Goal: Find specific page/section: Find specific page/section

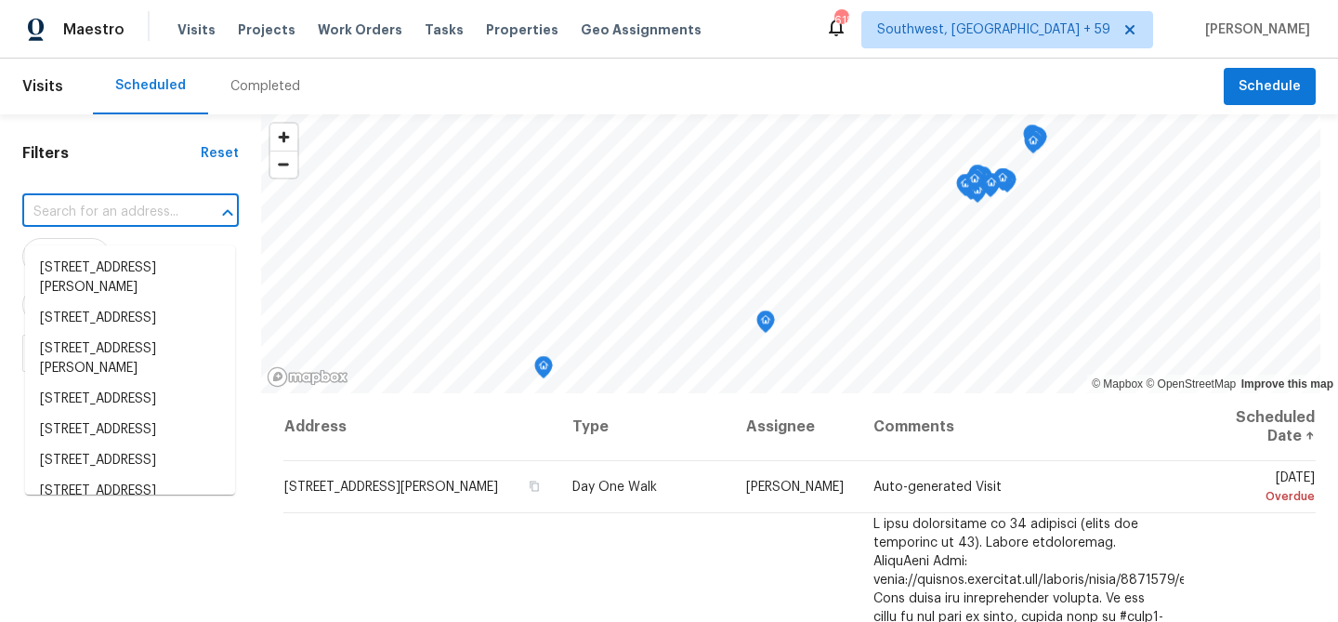
click at [145, 227] on input "text" at bounding box center [104, 212] width 164 height 29
paste input "[STREET_ADDRESS]"
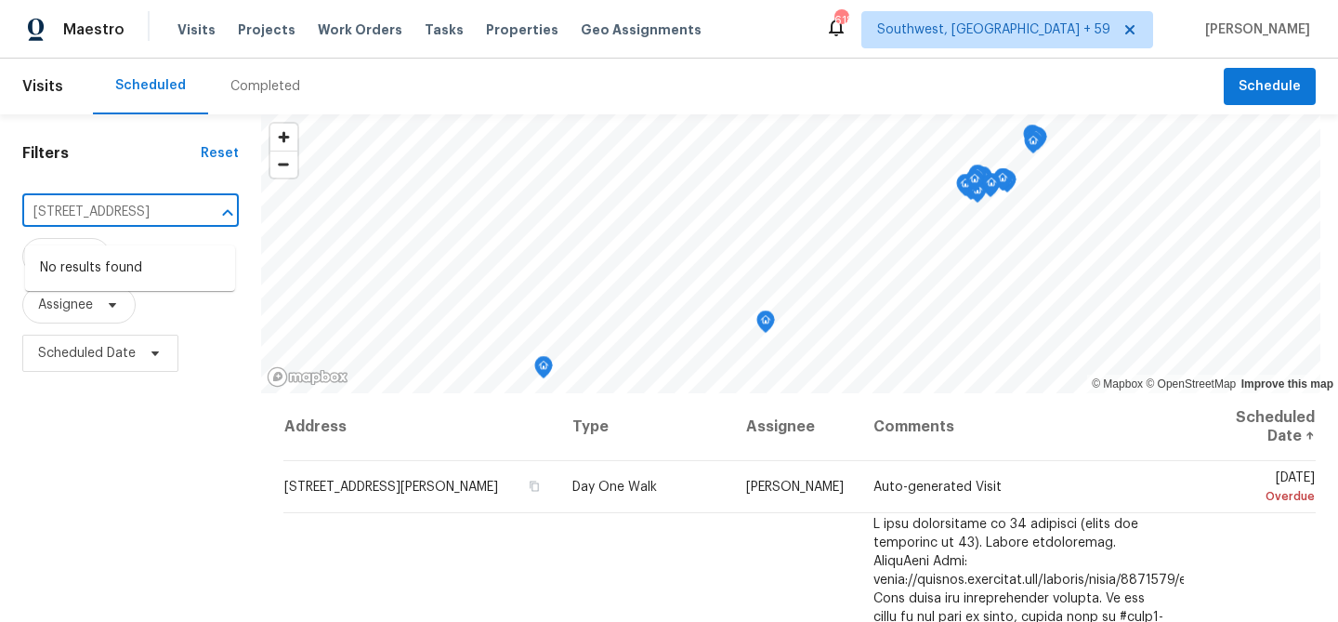
scroll to position [0, 95]
click at [413, 257] on div "Filters Reset [STREET_ADDRESS] ​ Type Assignee Scheduled Date © Mapbox © OpenSt…" at bounding box center [669, 502] width 1338 height 776
type input "180 Parkstone"
click at [288, 83] on div "Completed" at bounding box center [265, 86] width 70 height 19
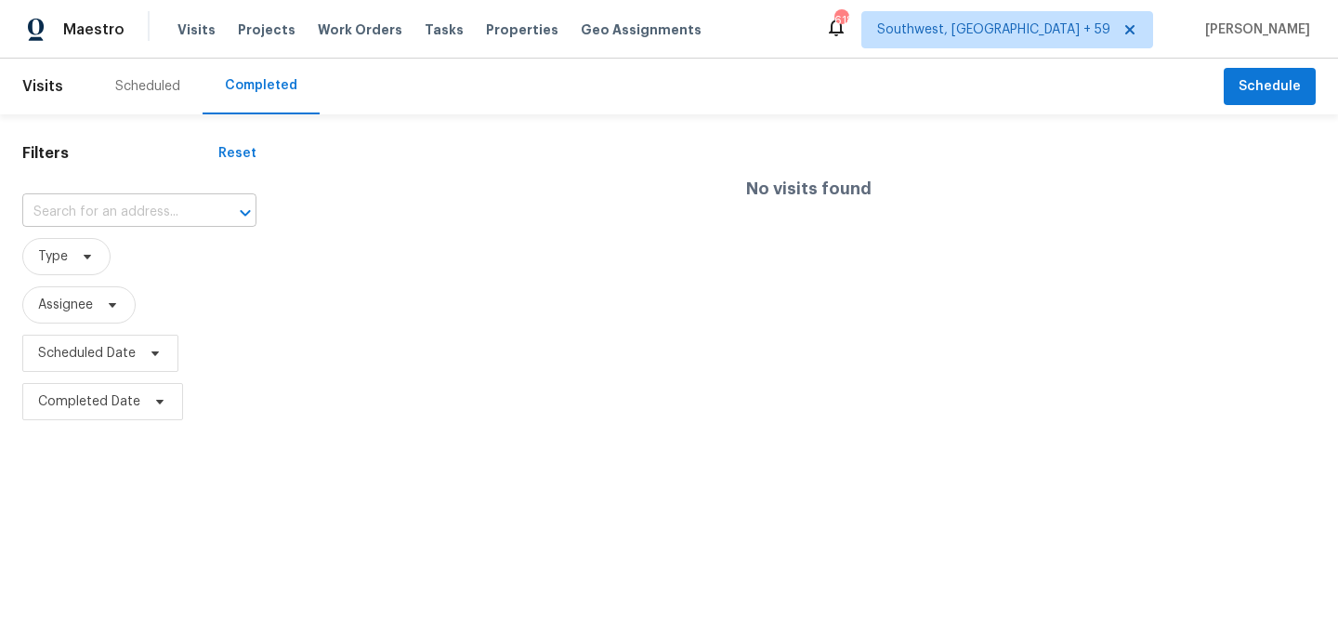
click at [125, 227] on input "text" at bounding box center [113, 212] width 182 height 29
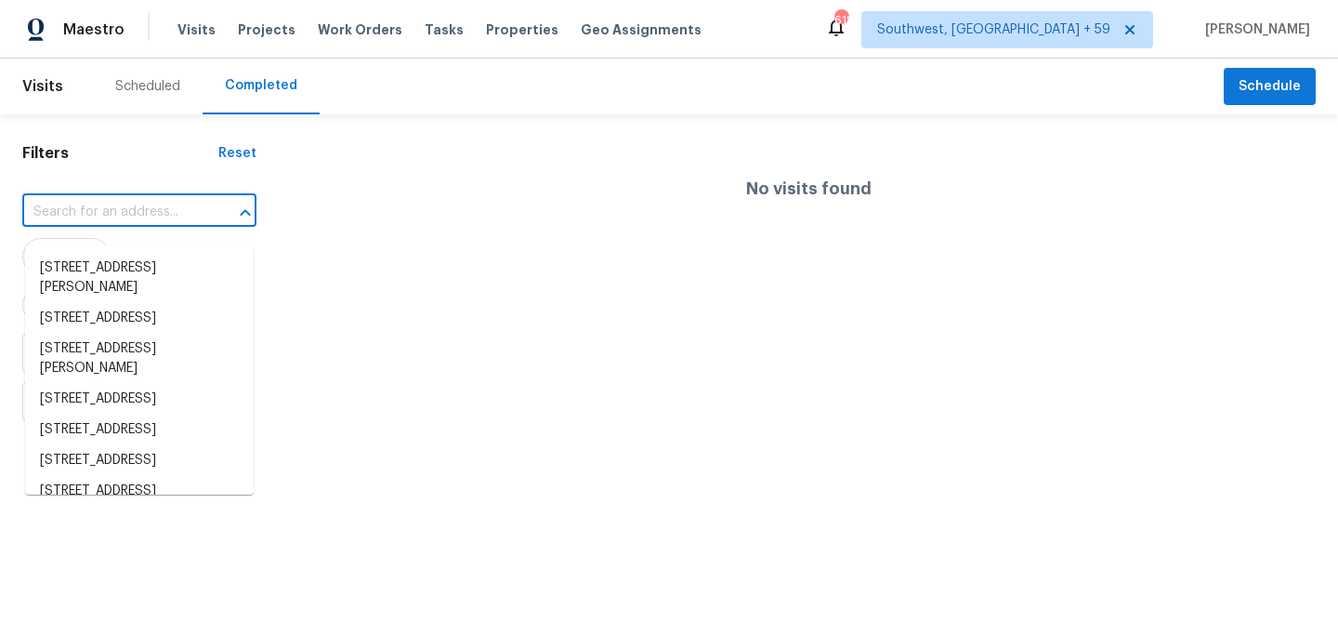
paste input "[STREET_ADDRESS]"
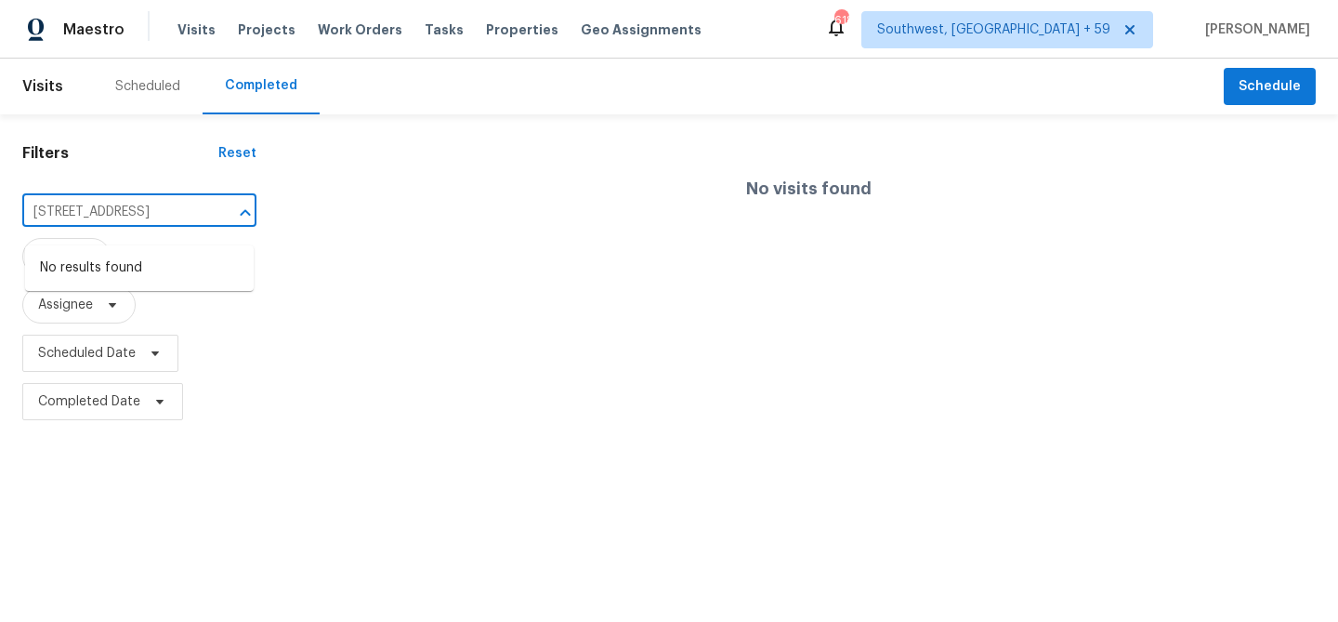
scroll to position [0, 76]
drag, startPoint x: 73, startPoint y: 229, endPoint x: 242, endPoint y: 229, distance: 169.1
click at [242, 227] on div "180 Parkstone Way, Marietta, GA 30066 ​" at bounding box center [139, 212] width 234 height 29
type input "180 Parkstone"
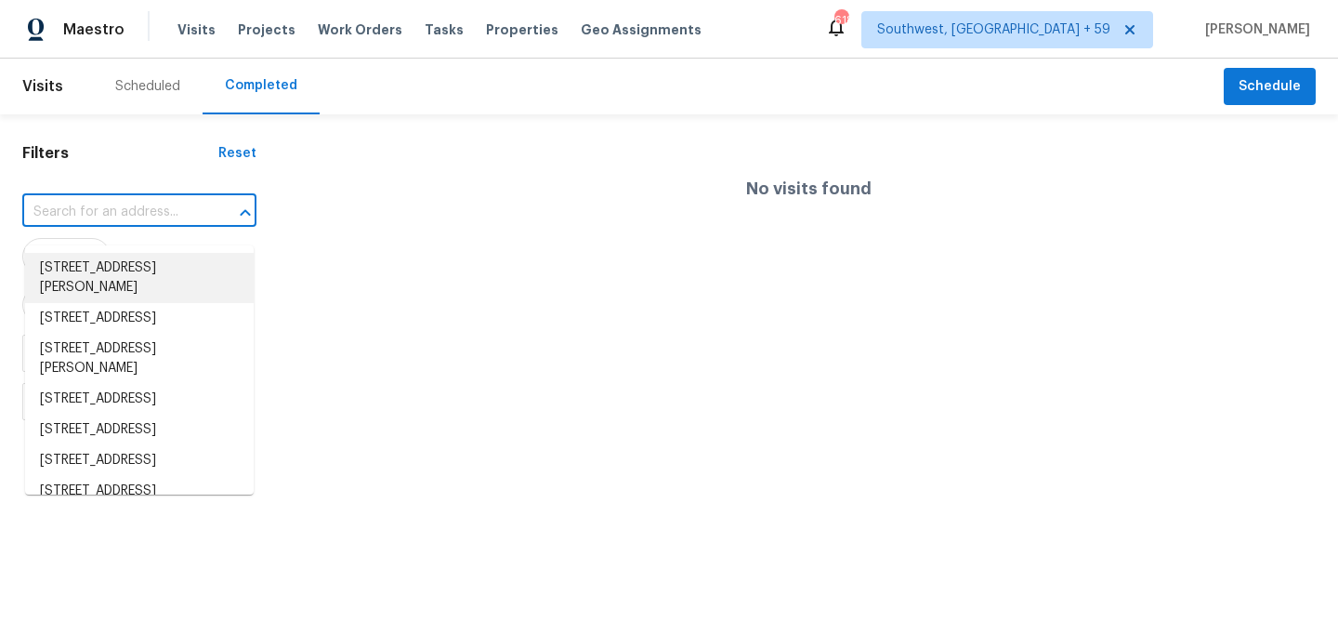
paste input "[STREET_ADDRESS]"
type input "[STREET_ADDRESS]"
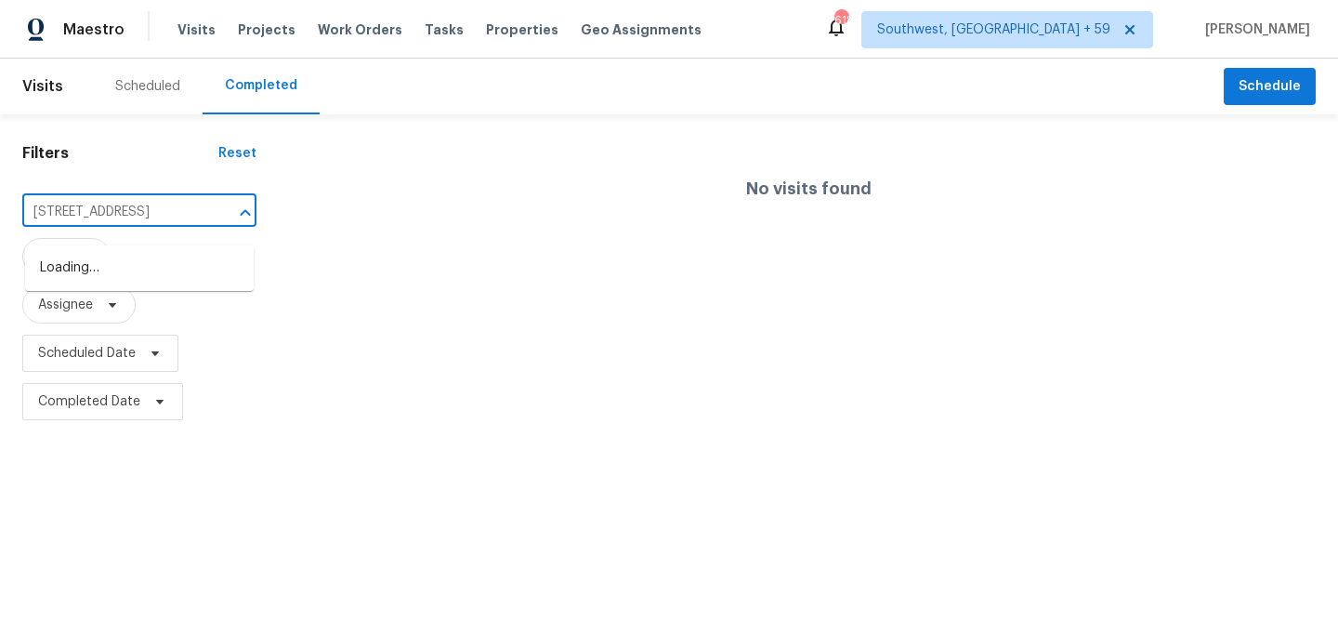
scroll to position [0, 76]
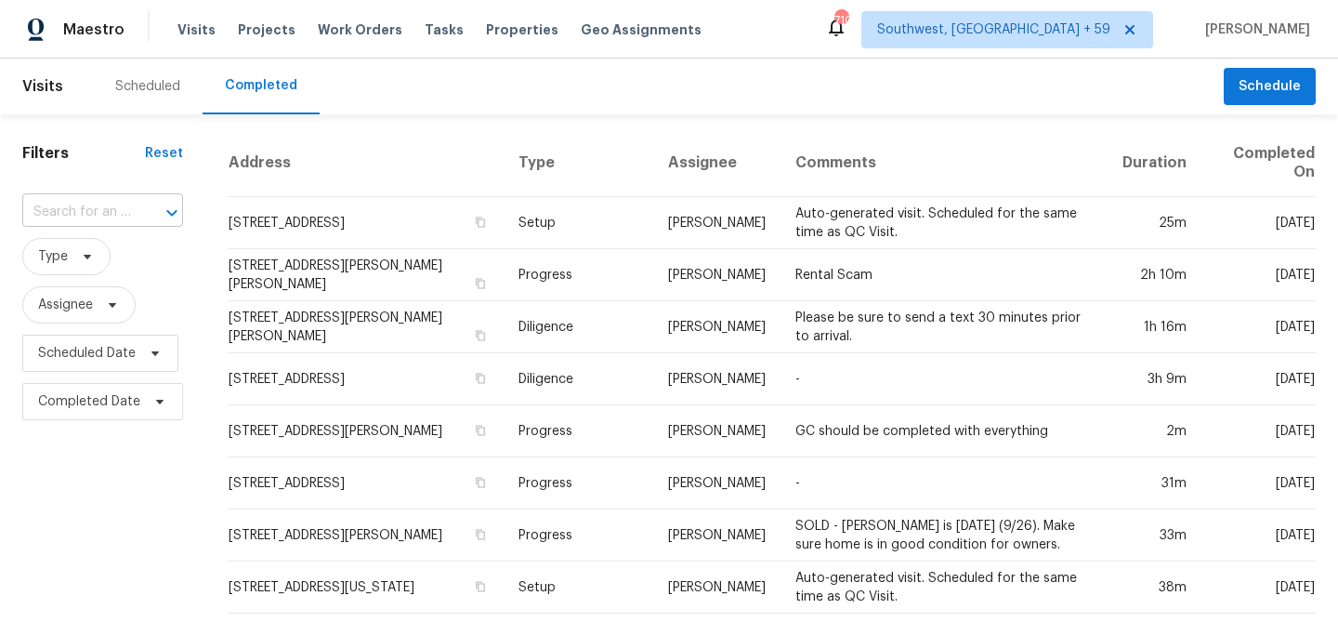
click at [114, 222] on input "text" at bounding box center [76, 212] width 109 height 29
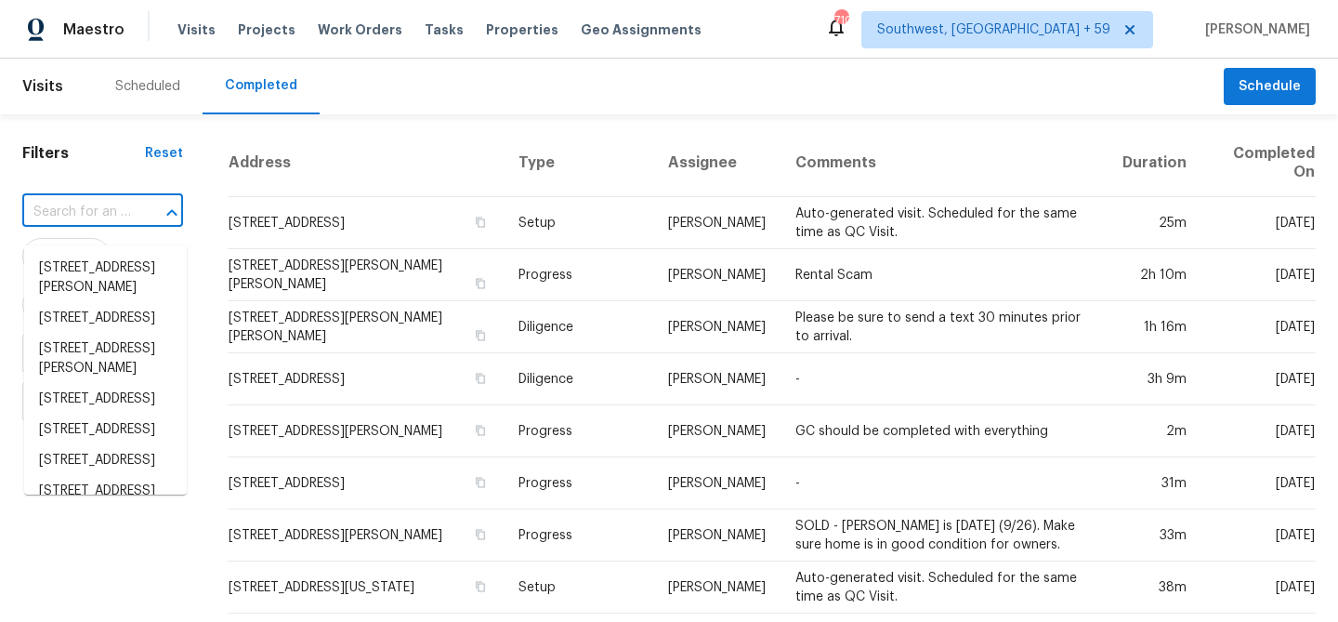
paste input "[STREET_ADDRESS]"
type input "[STREET_ADDRESS]"
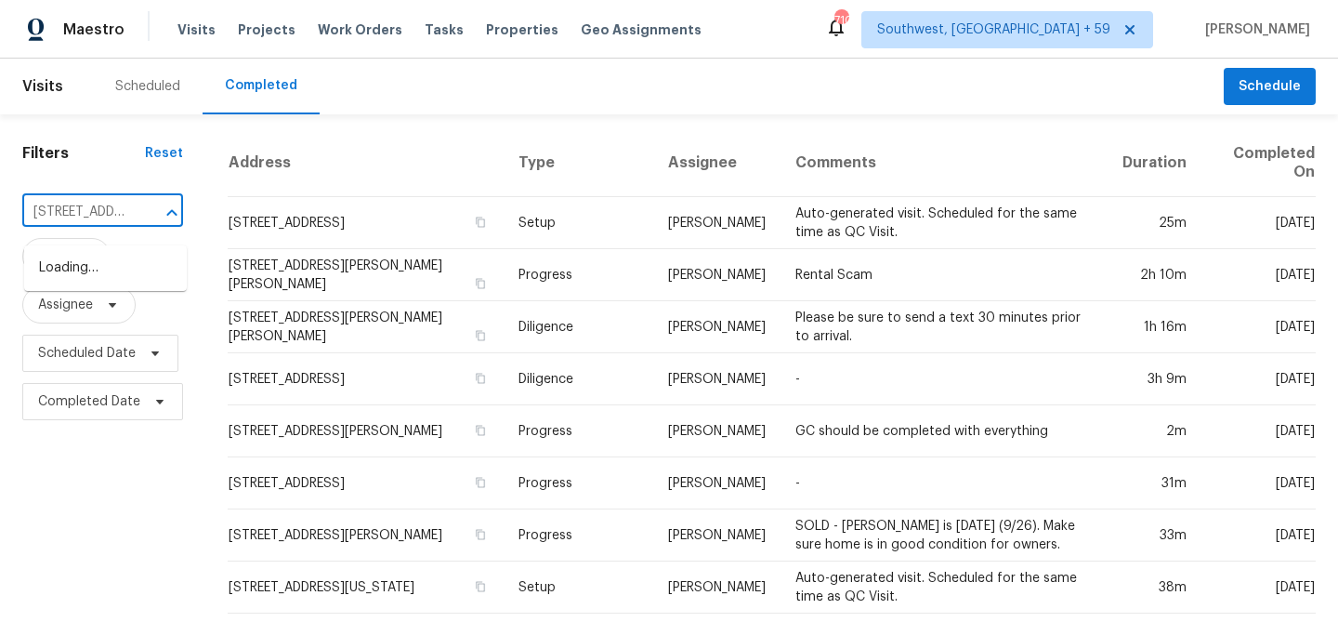
scroll to position [0, 142]
click at [96, 283] on li "[STREET_ADDRESS]" at bounding box center [105, 268] width 163 height 31
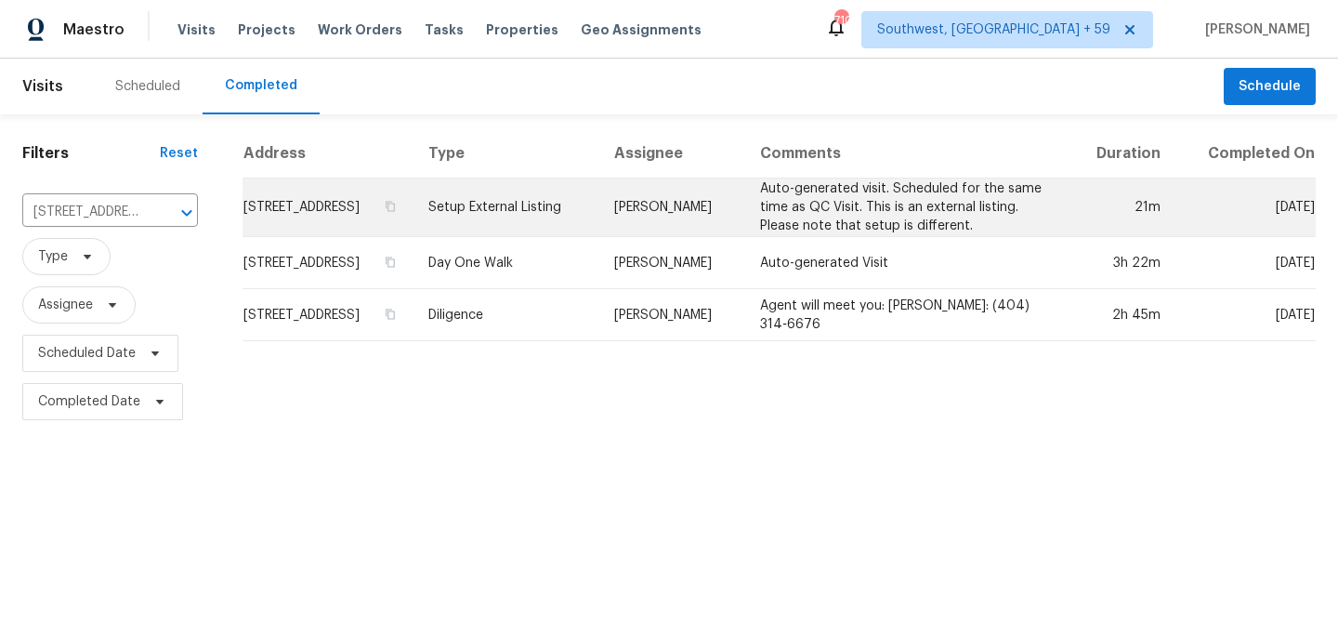
click at [363, 217] on td "[STREET_ADDRESS]" at bounding box center [327, 207] width 170 height 59
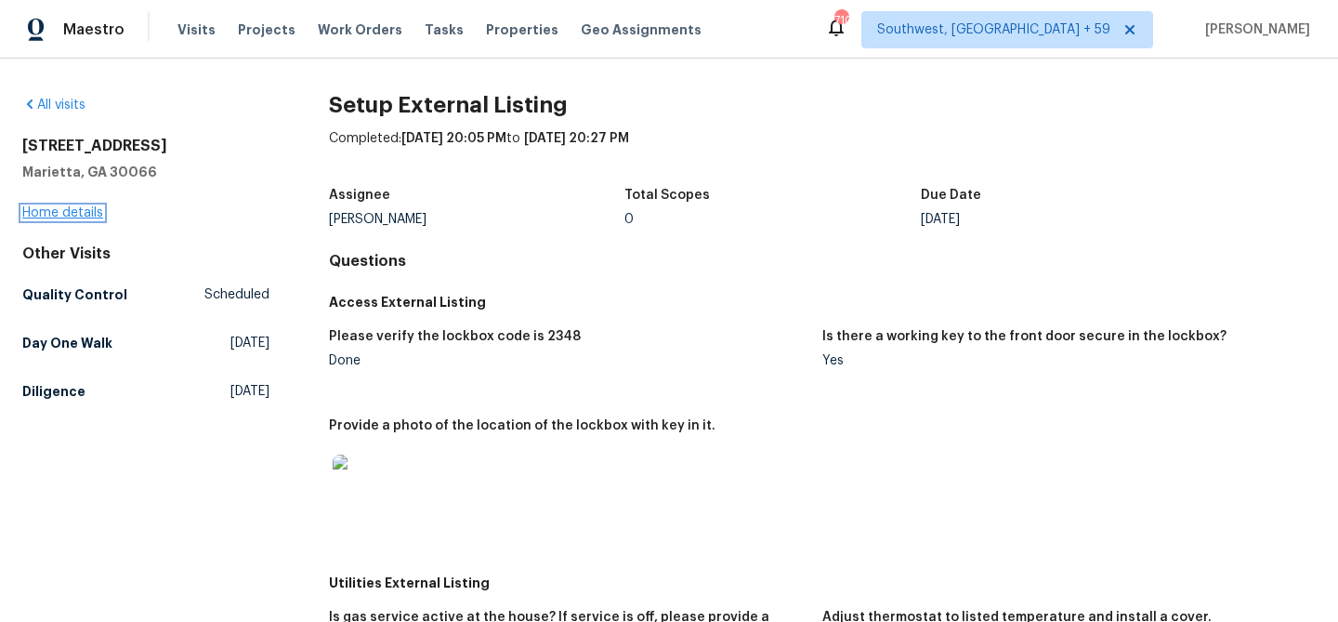
click at [60, 216] on link "Home details" at bounding box center [62, 212] width 81 height 13
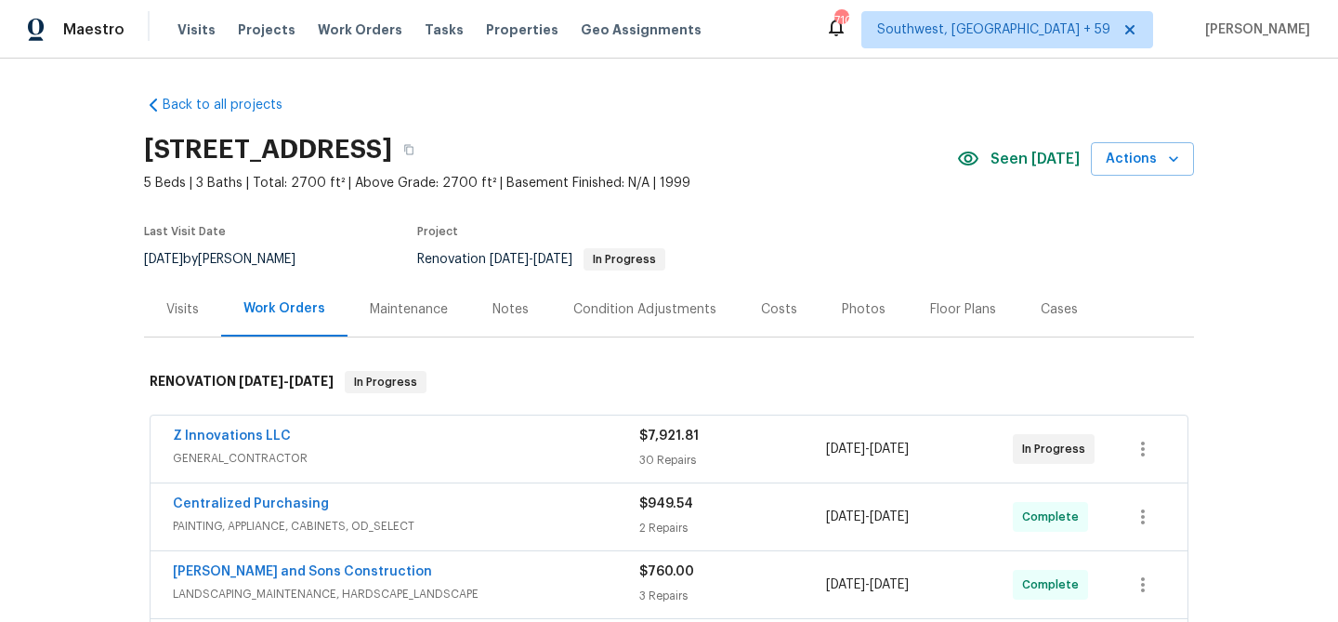
click at [551, 328] on div "Notes" at bounding box center [510, 309] width 81 height 55
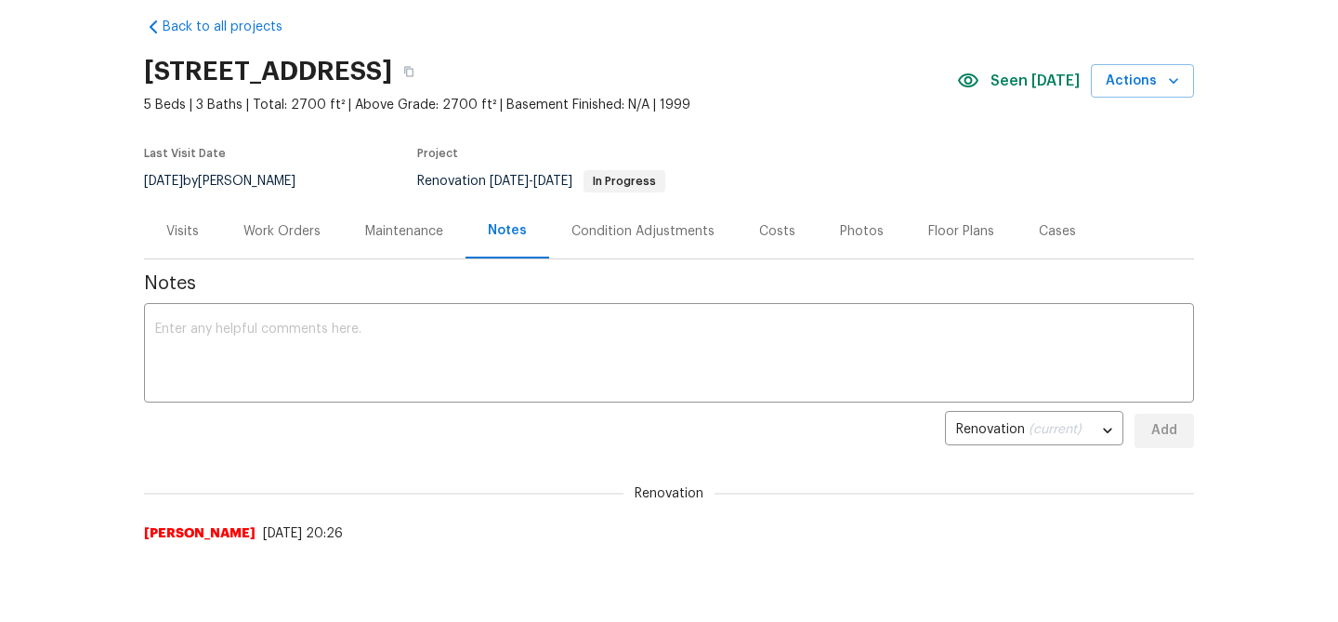
click at [279, 258] on div "Work Orders" at bounding box center [282, 230] width 122 height 55
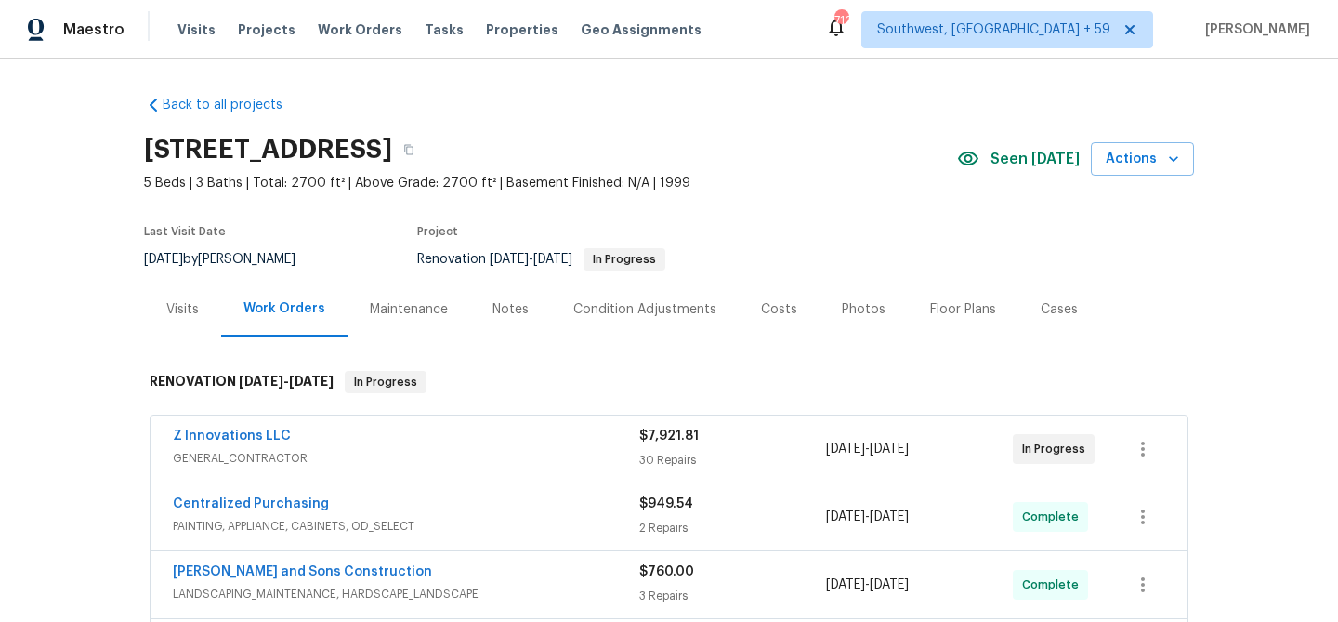
click at [515, 319] on div "Notes" at bounding box center [510, 309] width 36 height 19
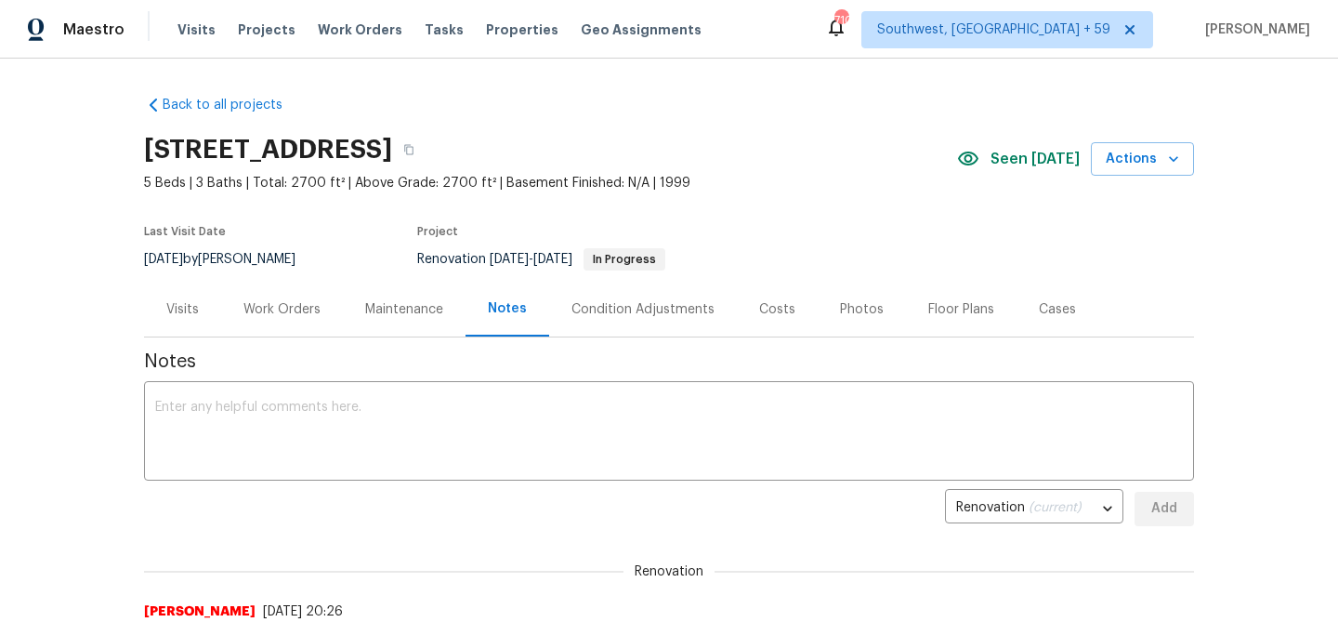
click at [180, 336] on div "Visits" at bounding box center [182, 309] width 77 height 55
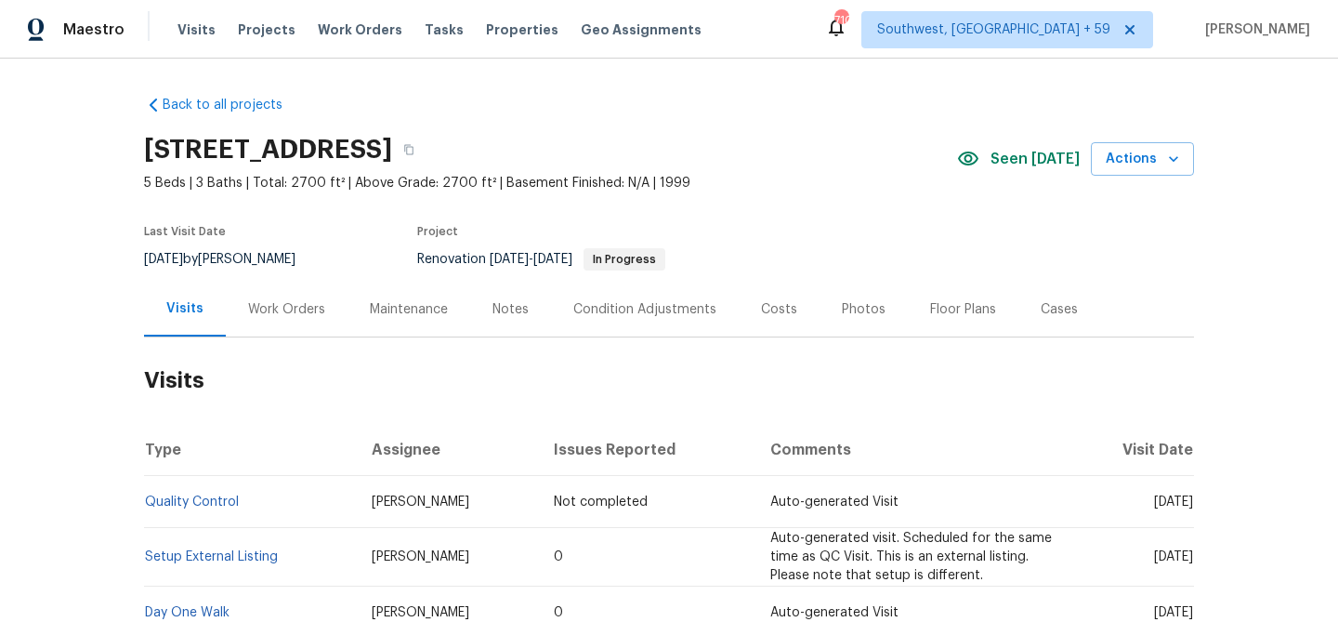
scroll to position [227, 0]
